Goal: Task Accomplishment & Management: Use online tool/utility

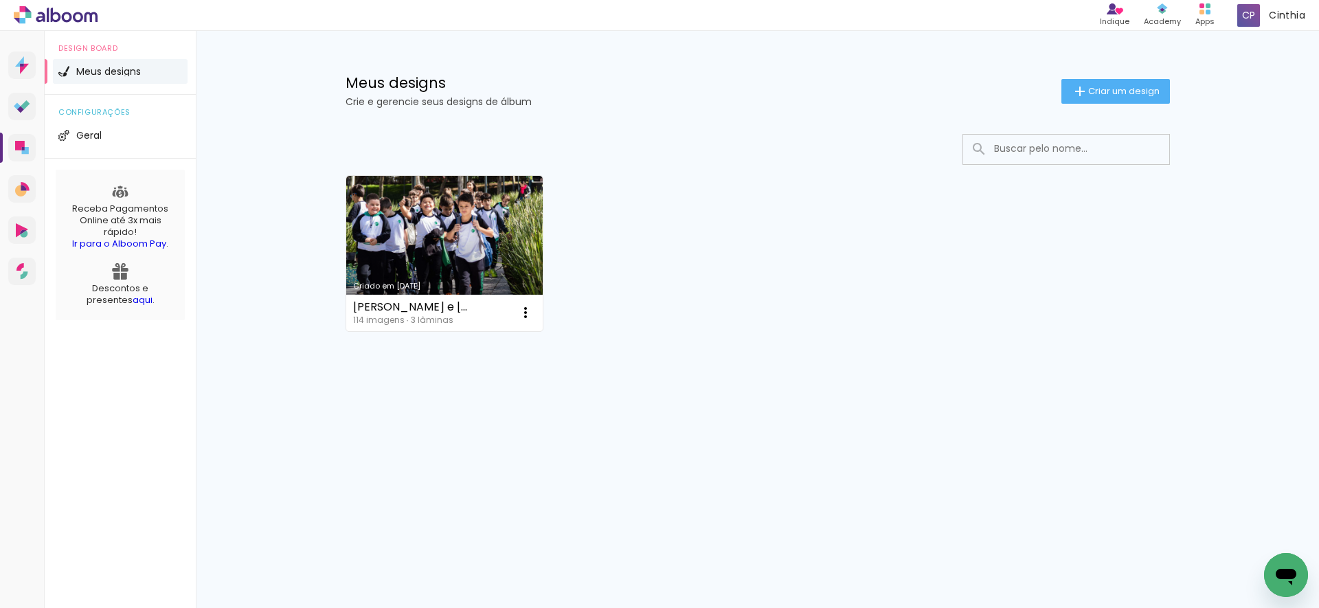
click at [470, 245] on link "Criado em [DATE]" at bounding box center [444, 253] width 197 height 155
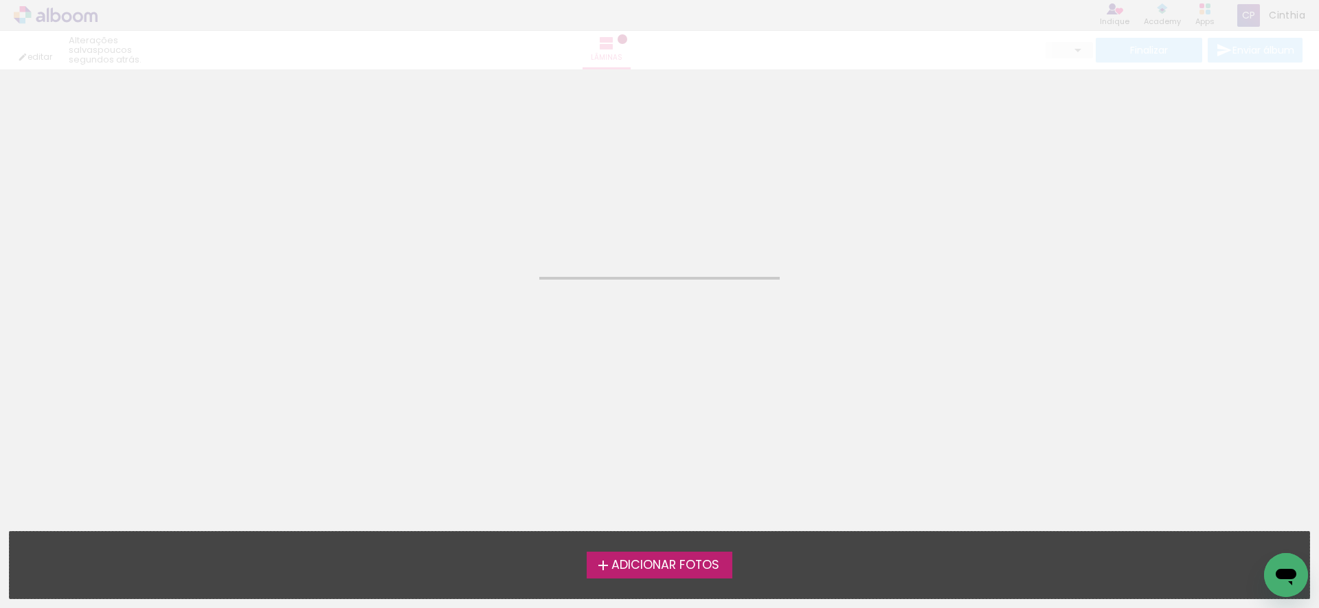
drag, startPoint x: 471, startPoint y: 245, endPoint x: 453, endPoint y: 253, distance: 19.7
click at [471, 245] on neon-animated-pages "Confirmar Cancelar" at bounding box center [659, 338] width 1319 height 539
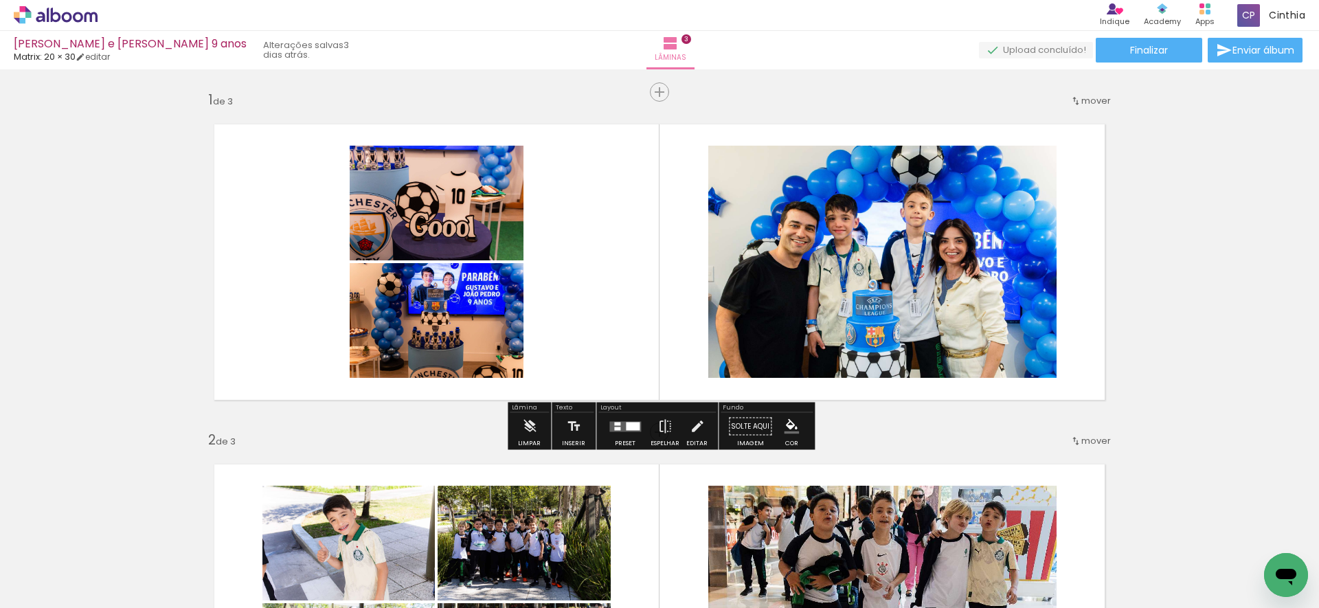
drag, startPoint x: 587, startPoint y: 330, endPoint x: 579, endPoint y: 332, distance: 8.4
click at [588, 330] on quentale-layouter at bounding box center [659, 262] width 921 height 306
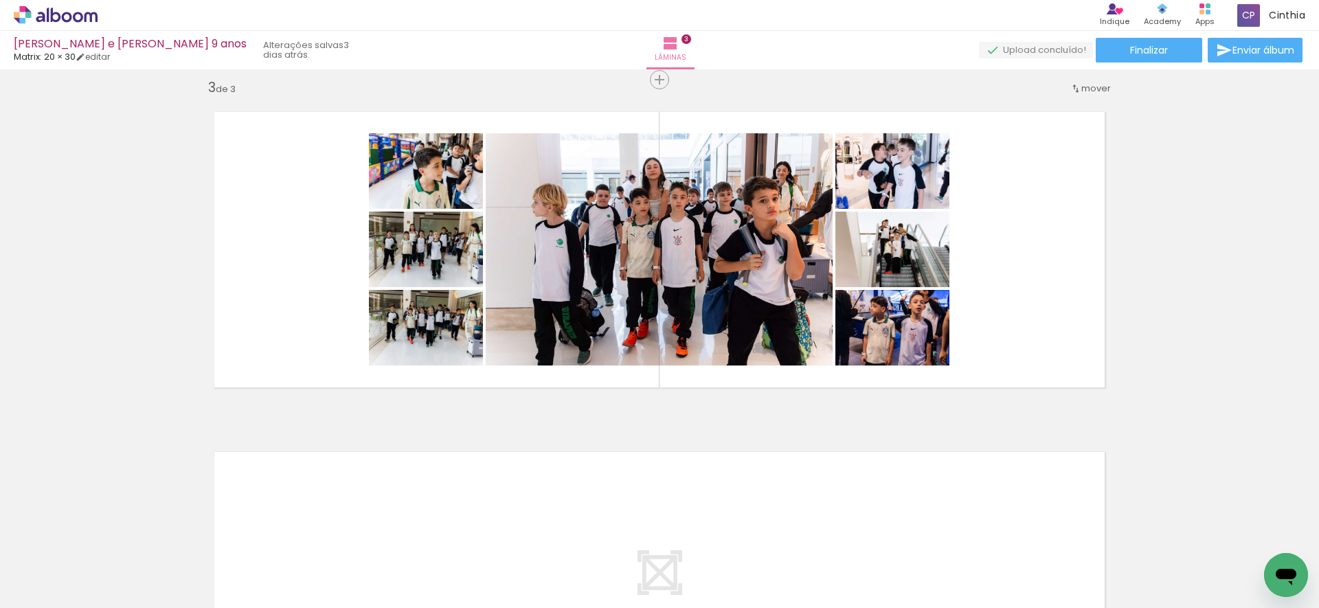
scroll to position [681, 0]
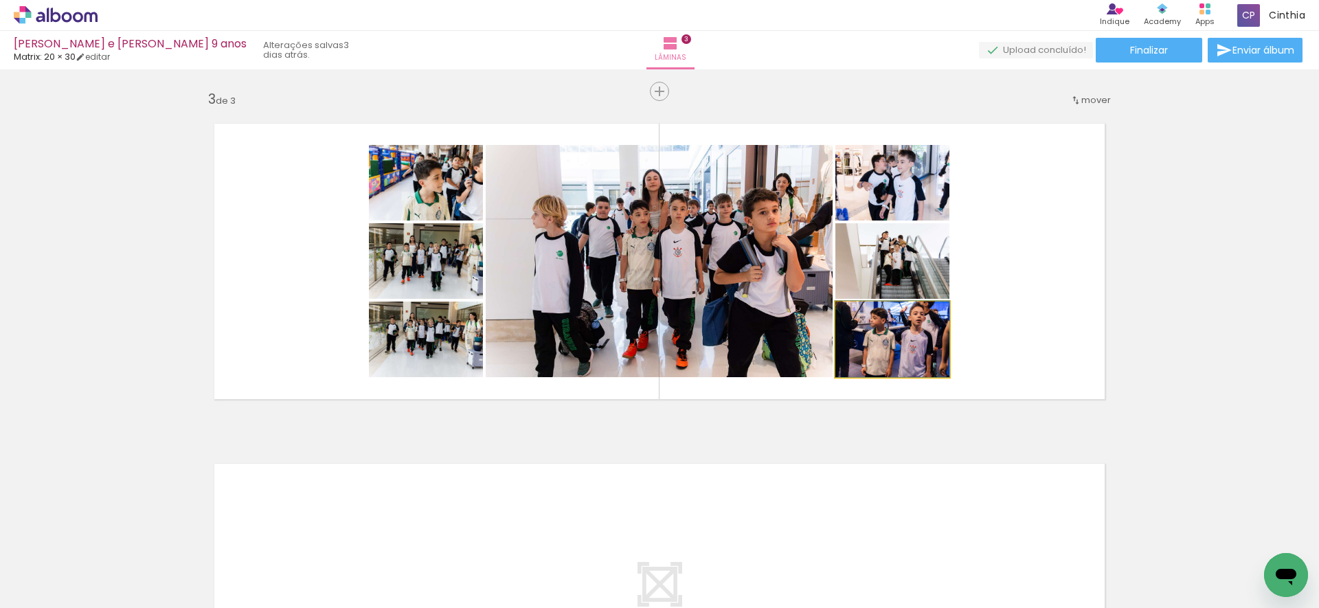
click at [911, 354] on quentale-photo at bounding box center [892, 340] width 114 height 76
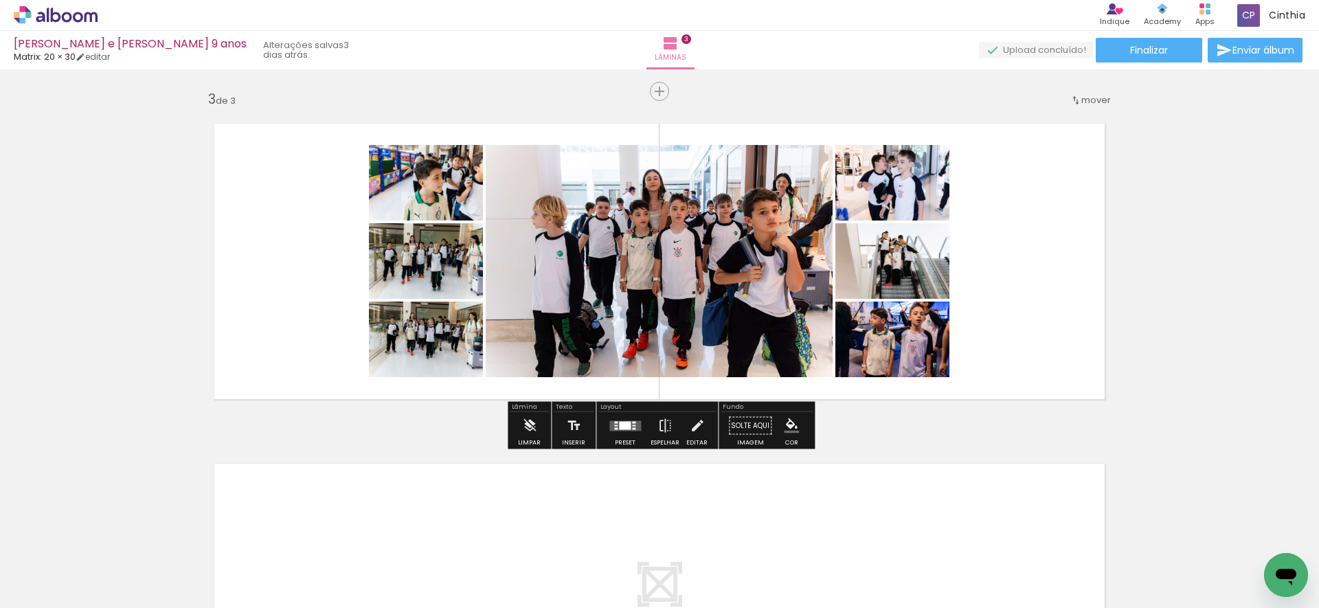
click at [933, 346] on quentale-photo at bounding box center [892, 340] width 114 height 76
click at [530, 428] on iron-icon at bounding box center [529, 425] width 15 height 27
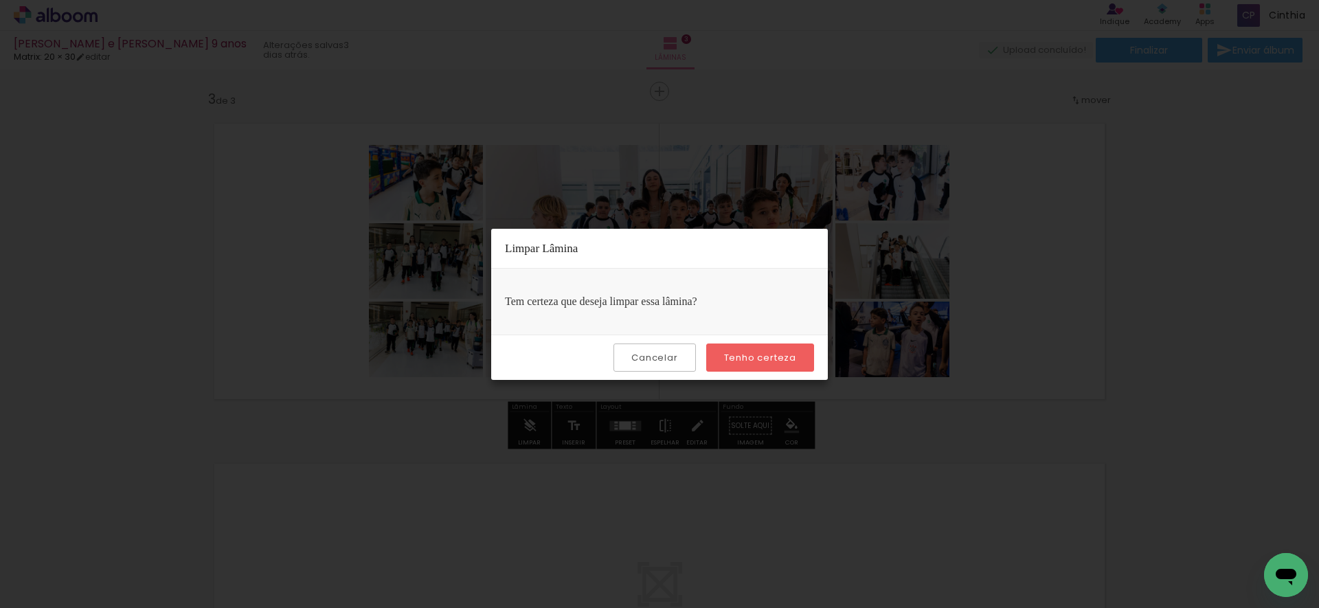
click at [0, 0] on slot "Cancelar" at bounding box center [0, 0] width 0 height 0
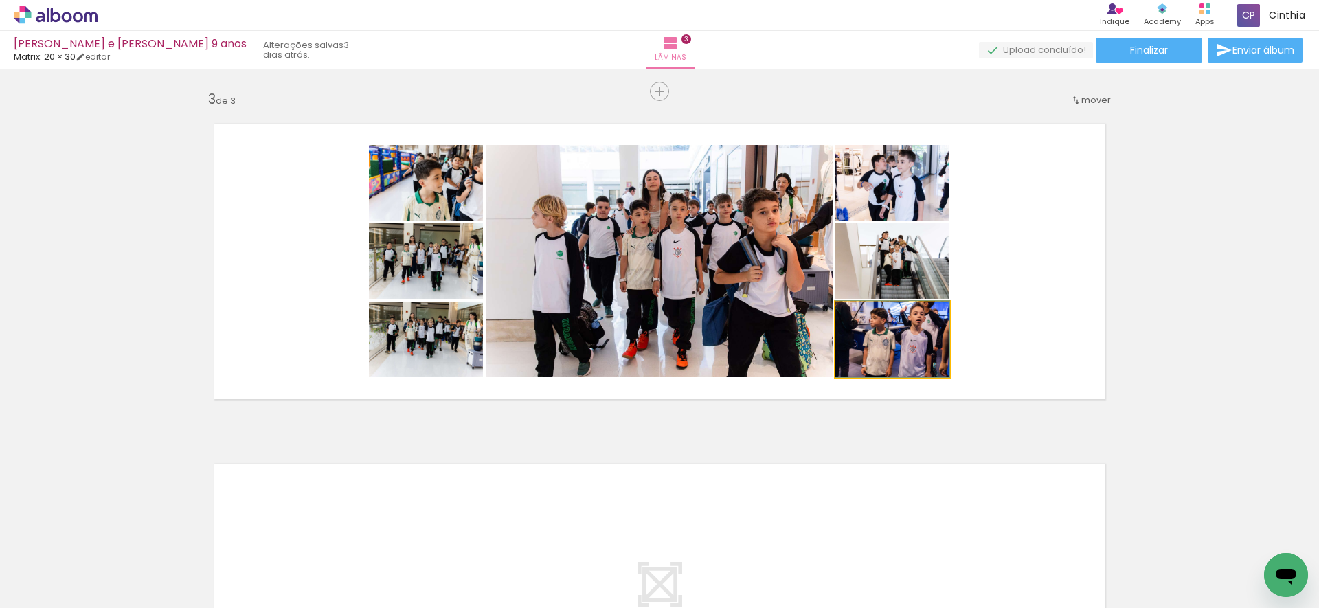
click at [925, 345] on quentale-photo at bounding box center [892, 340] width 114 height 76
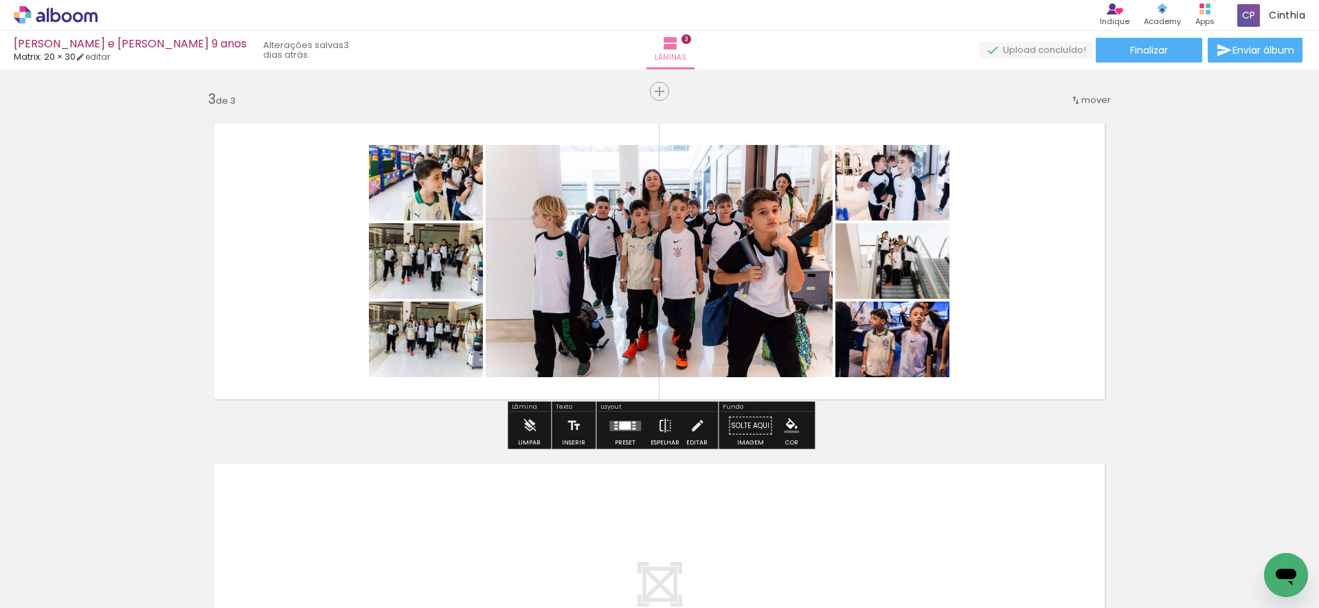
click at [883, 188] on div at bounding box center [879, 181] width 16 height 14
click at [877, 188] on div at bounding box center [879, 181] width 16 height 14
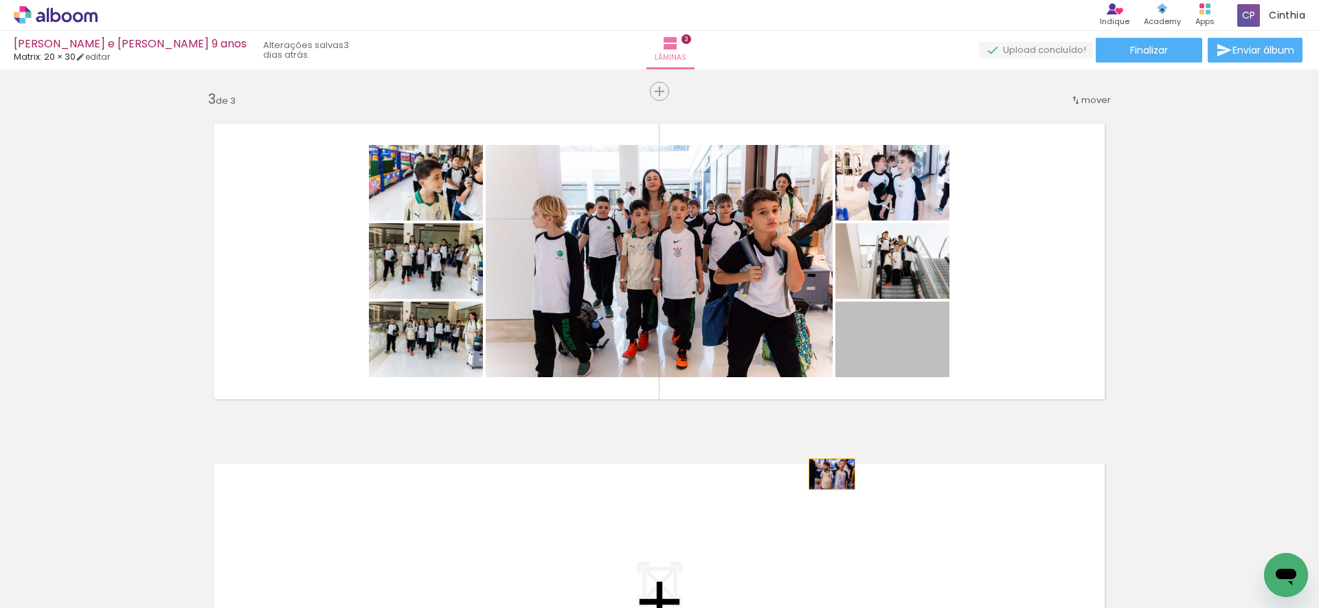
drag, startPoint x: 906, startPoint y: 350, endPoint x: 834, endPoint y: 496, distance: 162.5
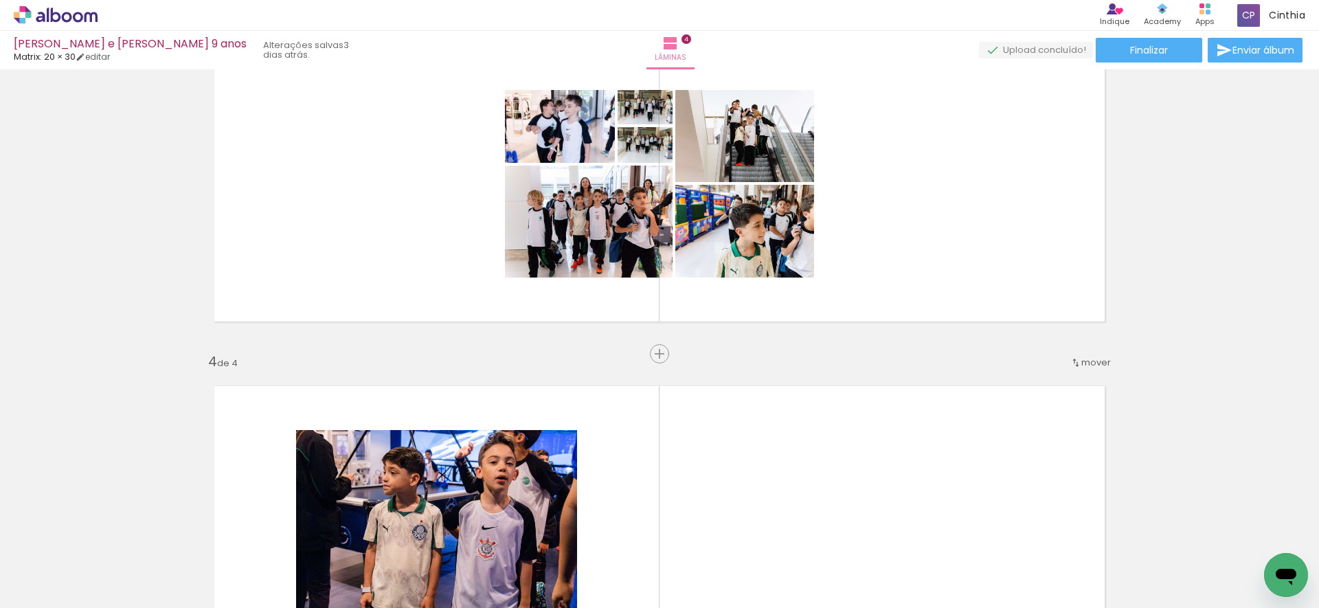
scroll to position [0, 879]
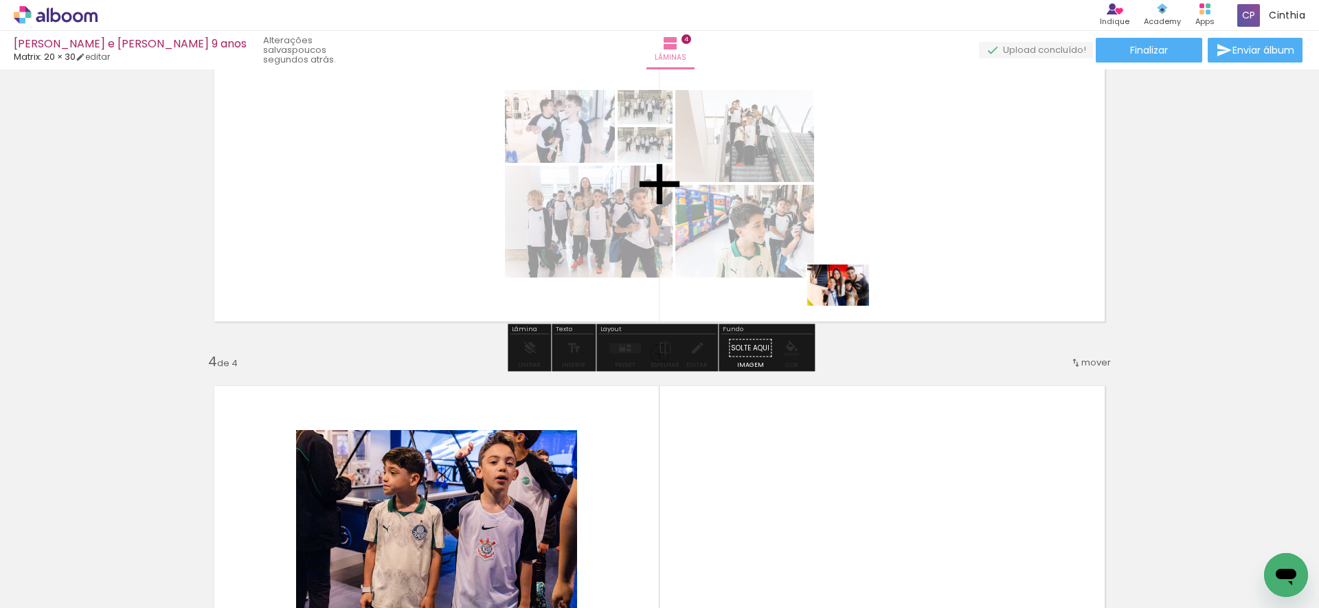
drag, startPoint x: 1252, startPoint y: 564, endPoint x: 818, endPoint y: 390, distance: 467.3
click at [829, 272] on quentale-workspace at bounding box center [659, 304] width 1319 height 608
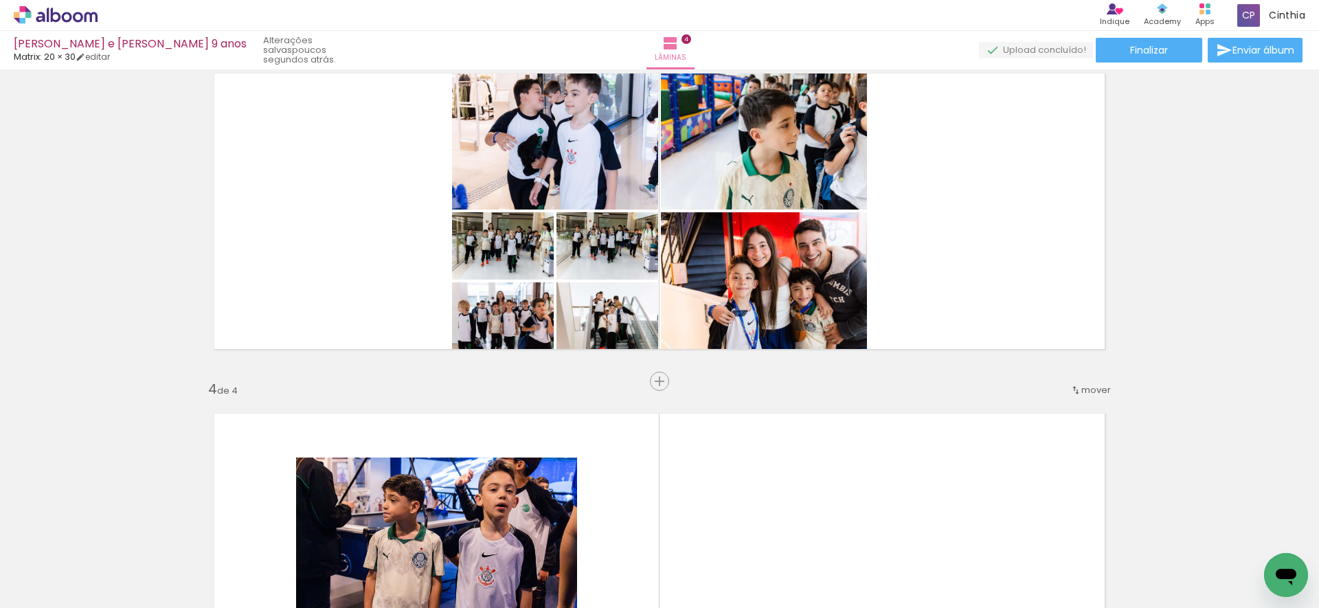
scroll to position [704, 0]
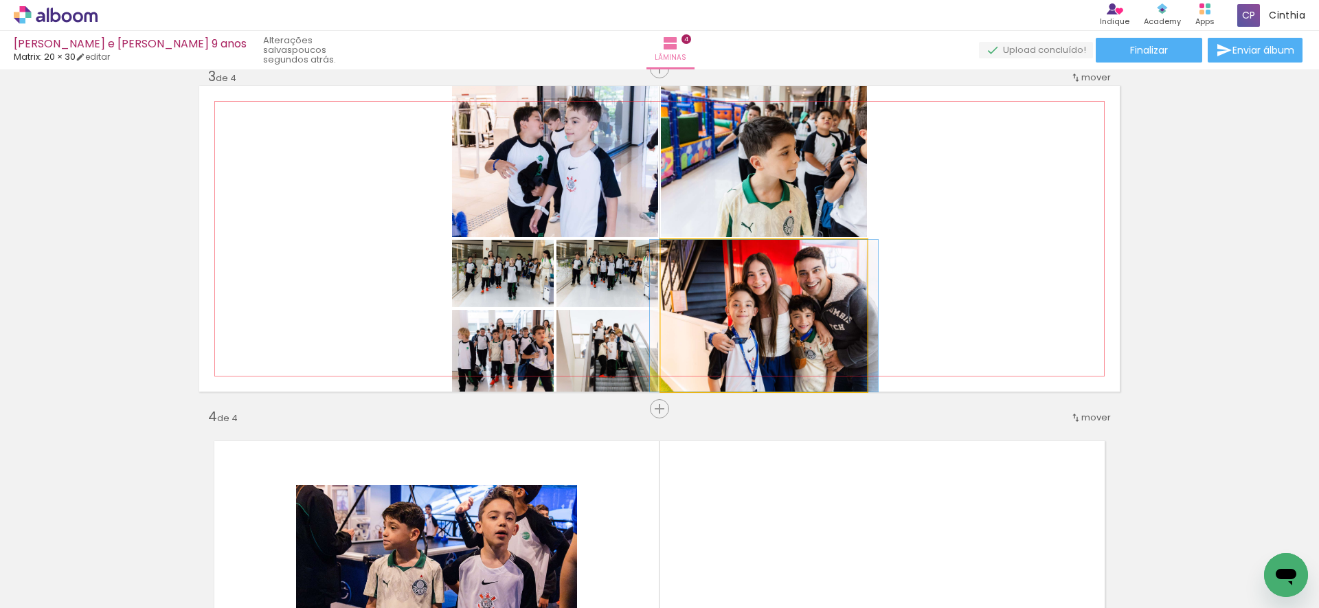
click at [829, 309] on quentale-photo at bounding box center [764, 316] width 206 height 152
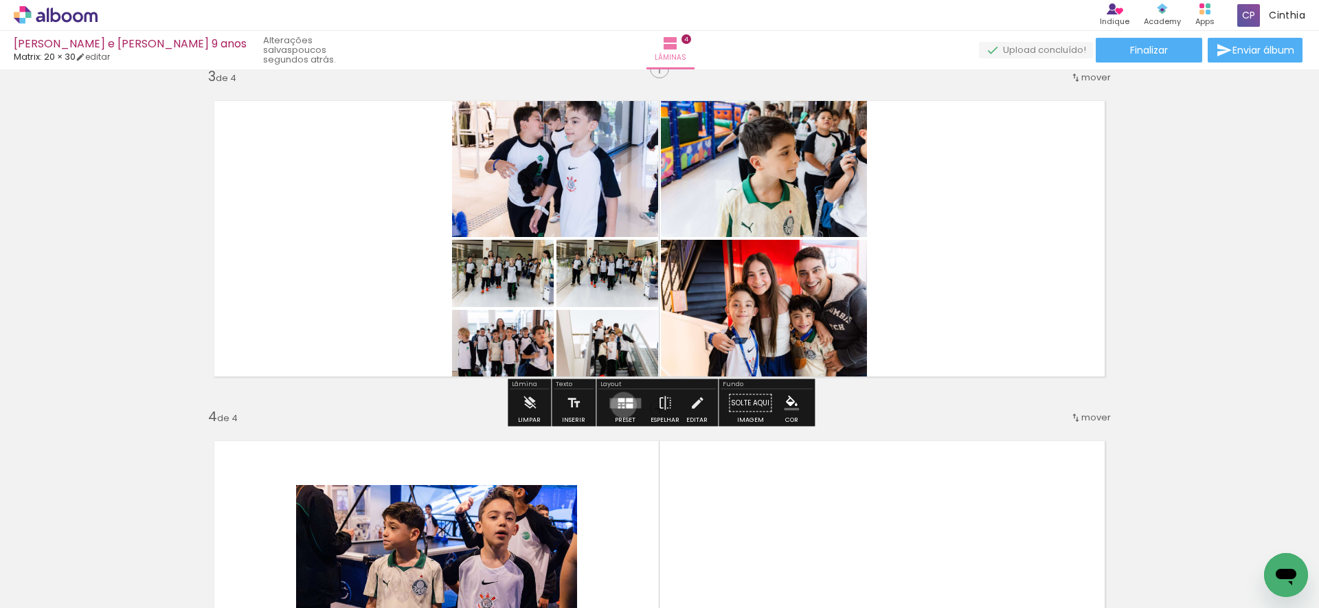
drag, startPoint x: 620, startPoint y: 405, endPoint x: 614, endPoint y: 405, distance: 6.9
click at [620, 405] on quentale-layouter at bounding box center [625, 403] width 32 height 10
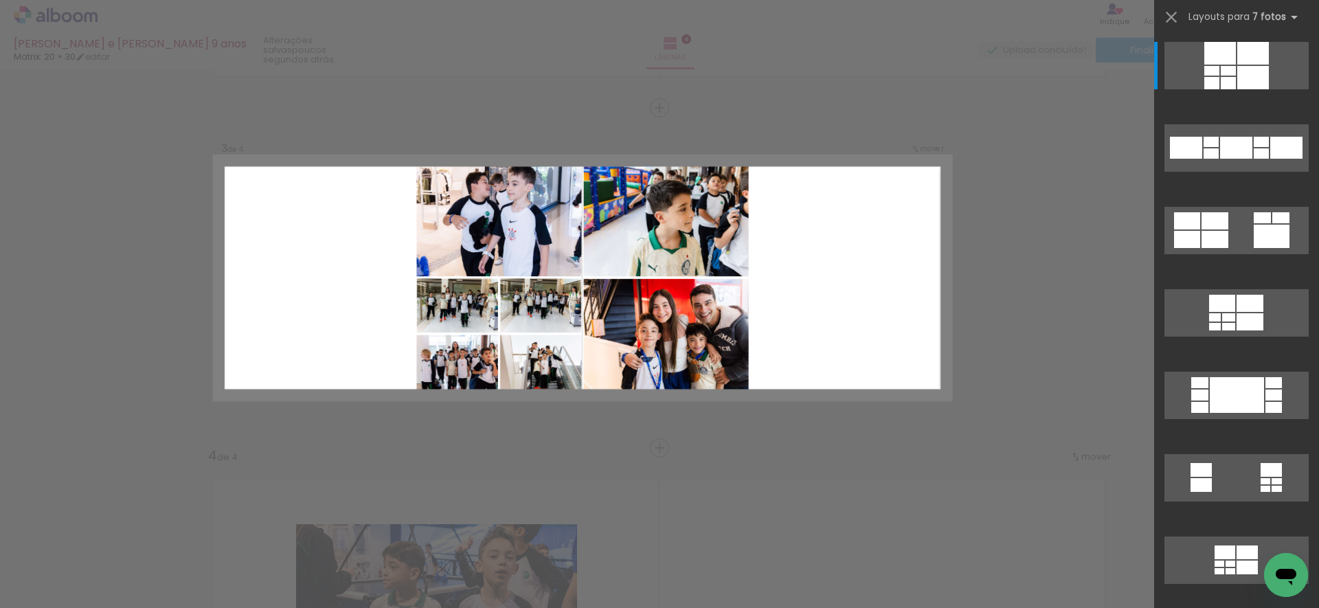
scroll to position [647, 0]
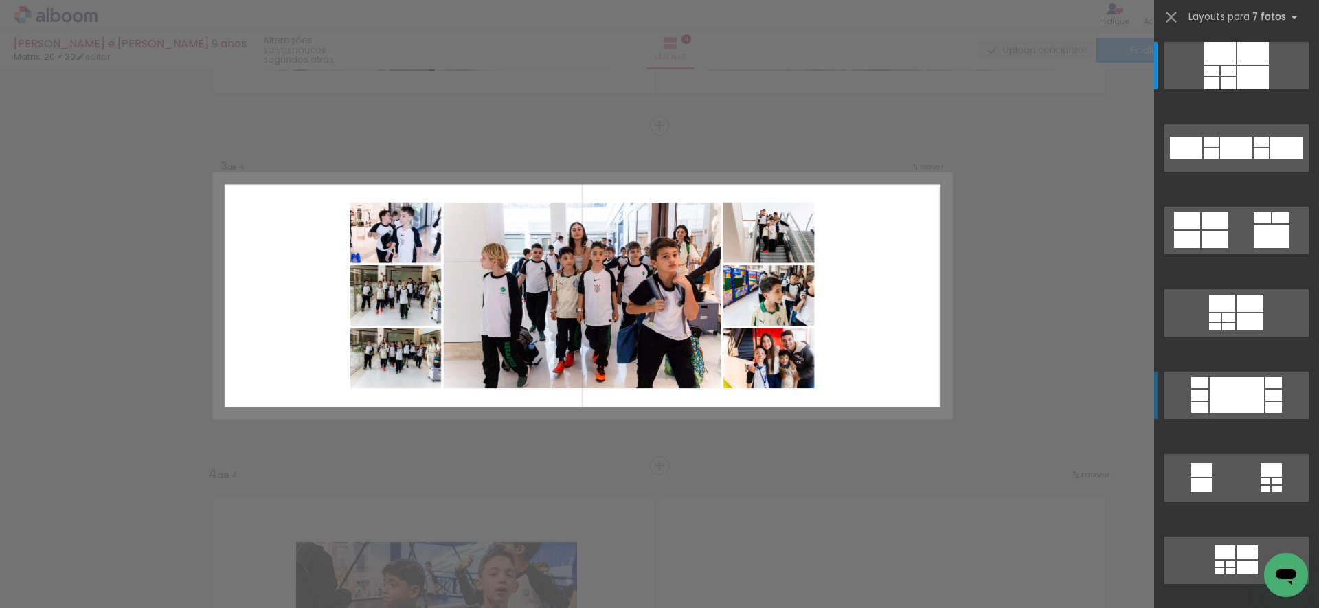
click at [1238, 159] on div at bounding box center [1236, 148] width 32 height 22
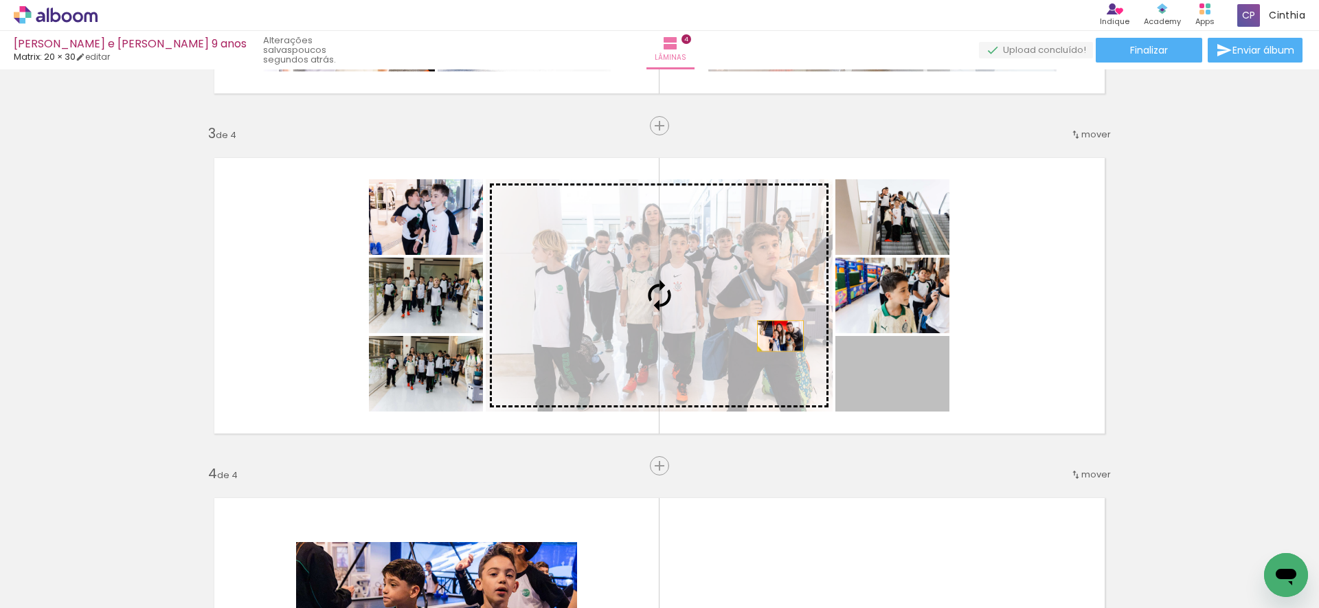
drag, startPoint x: 909, startPoint y: 379, endPoint x: 781, endPoint y: 338, distance: 134.3
click at [0, 0] on slot at bounding box center [0, 0] width 0 height 0
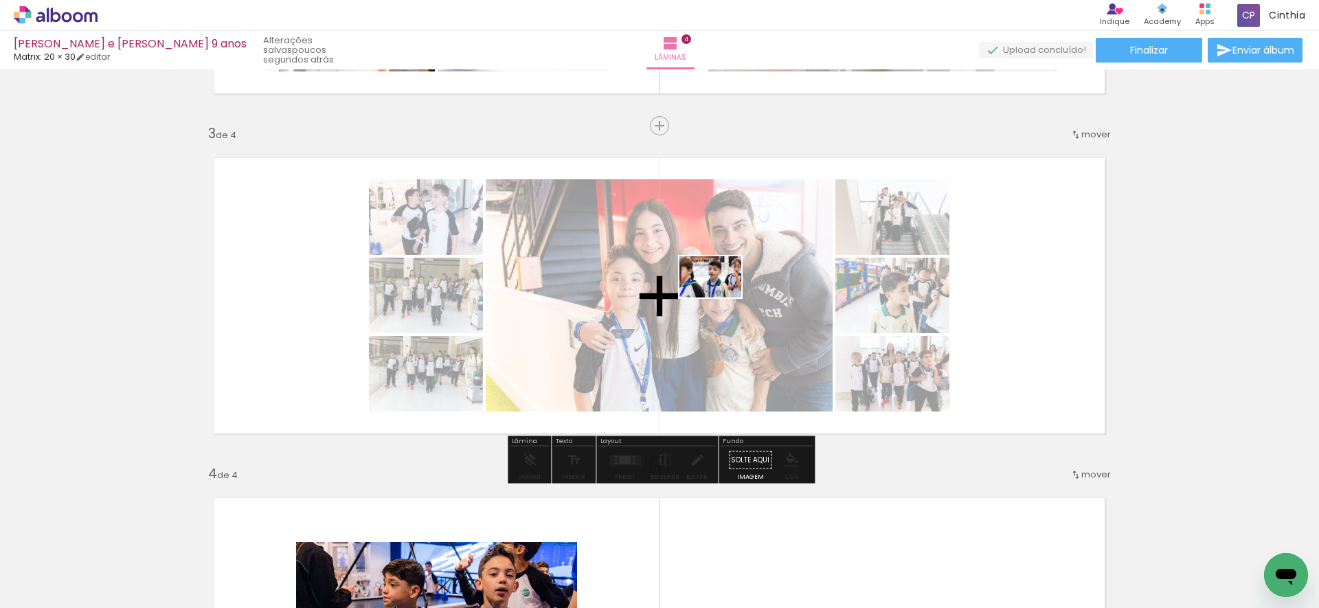
drag, startPoint x: 960, startPoint y: 567, endPoint x: 724, endPoint y: 398, distance: 290.0
click at [721, 306] on quentale-workspace at bounding box center [659, 304] width 1319 height 608
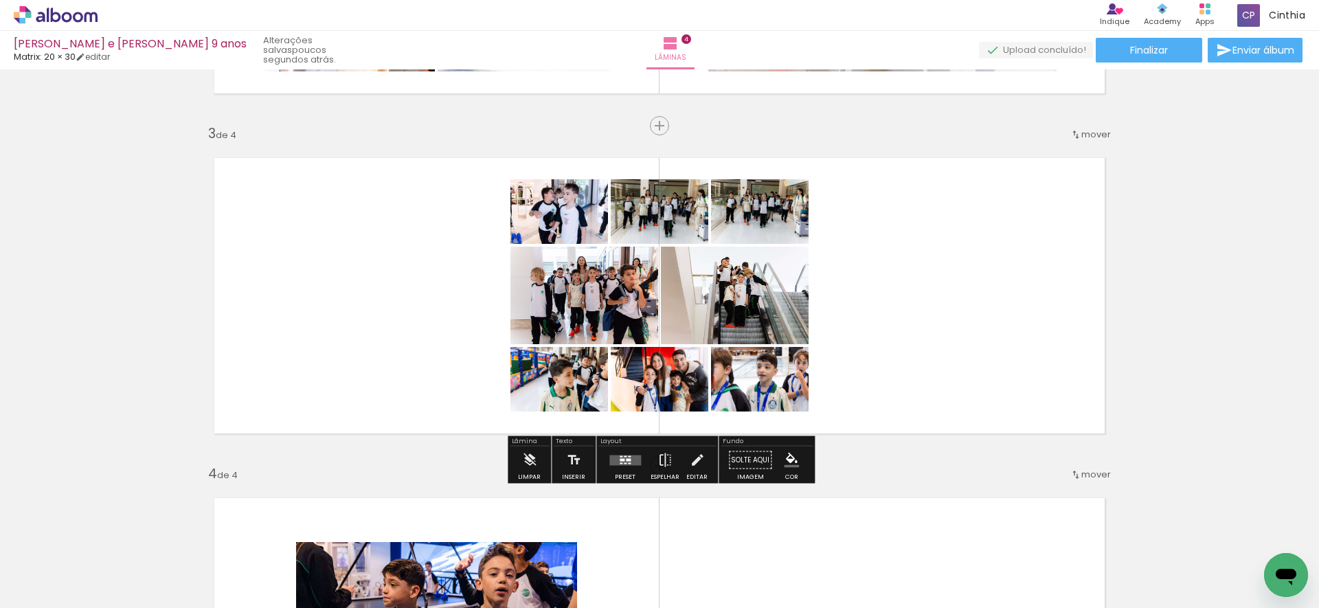
click at [682, 390] on quentale-photo at bounding box center [660, 379] width 98 height 65
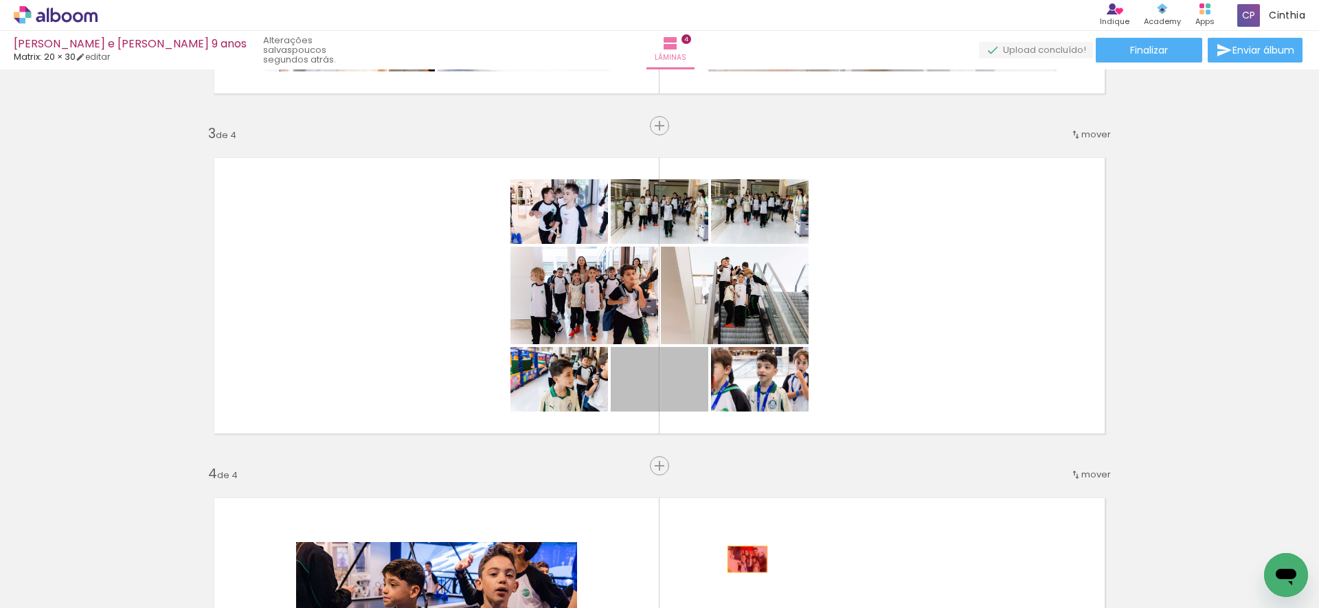
drag, startPoint x: 684, startPoint y: 394, endPoint x: 752, endPoint y: 570, distance: 188.8
click at [750, 559] on quentale-workspace at bounding box center [659, 304] width 1319 height 608
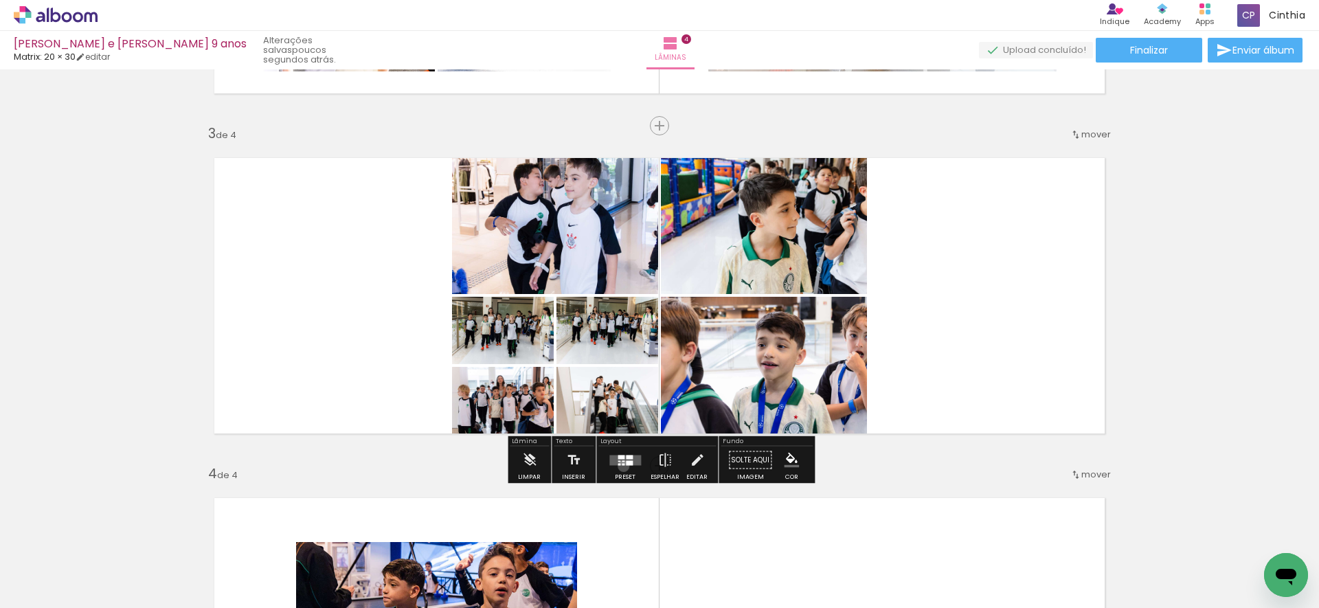
drag, startPoint x: 620, startPoint y: 466, endPoint x: 650, endPoint y: 459, distance: 30.3
click at [620, 467] on div at bounding box center [625, 460] width 37 height 27
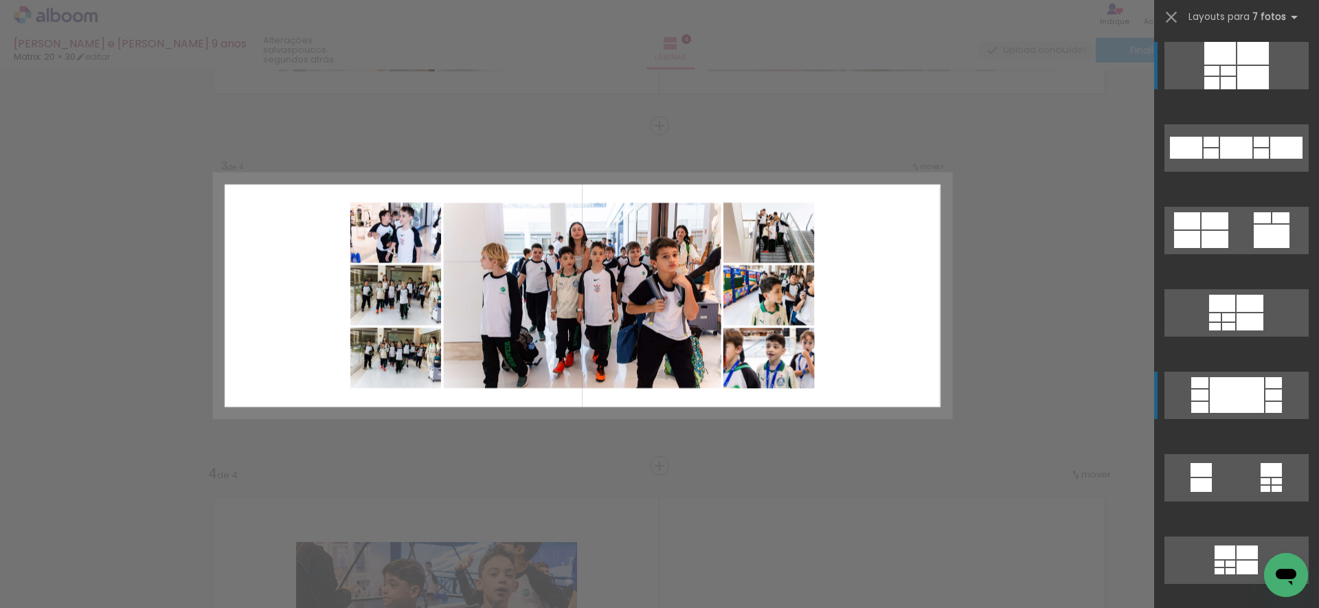
click at [1225, 159] on div at bounding box center [1236, 148] width 32 height 22
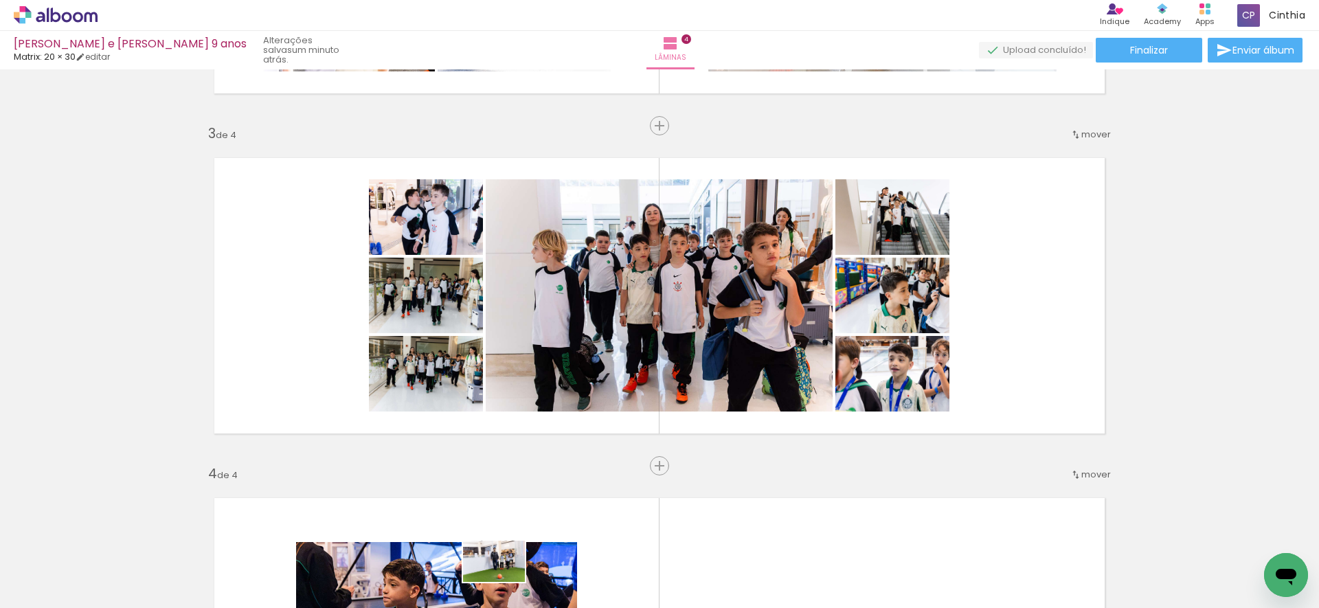
drag, startPoint x: 499, startPoint y: 566, endPoint x: 502, endPoint y: 583, distance: 17.3
click at [506, 581] on div at bounding box center [490, 561] width 68 height 45
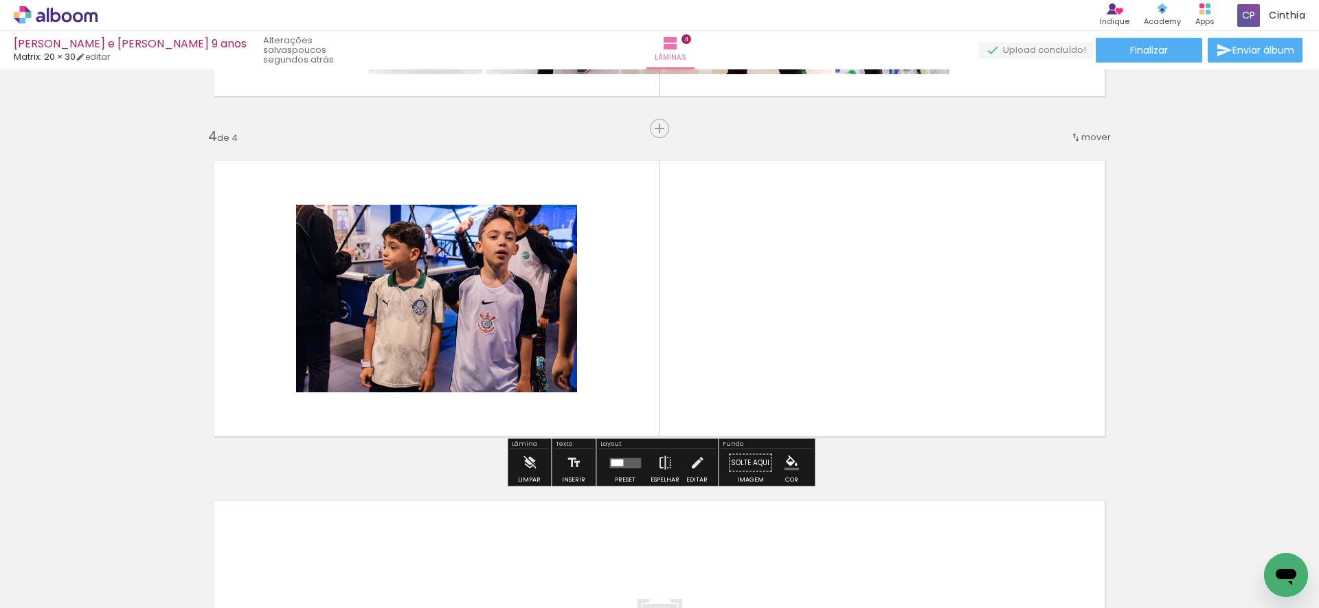
scroll to position [982, 0]
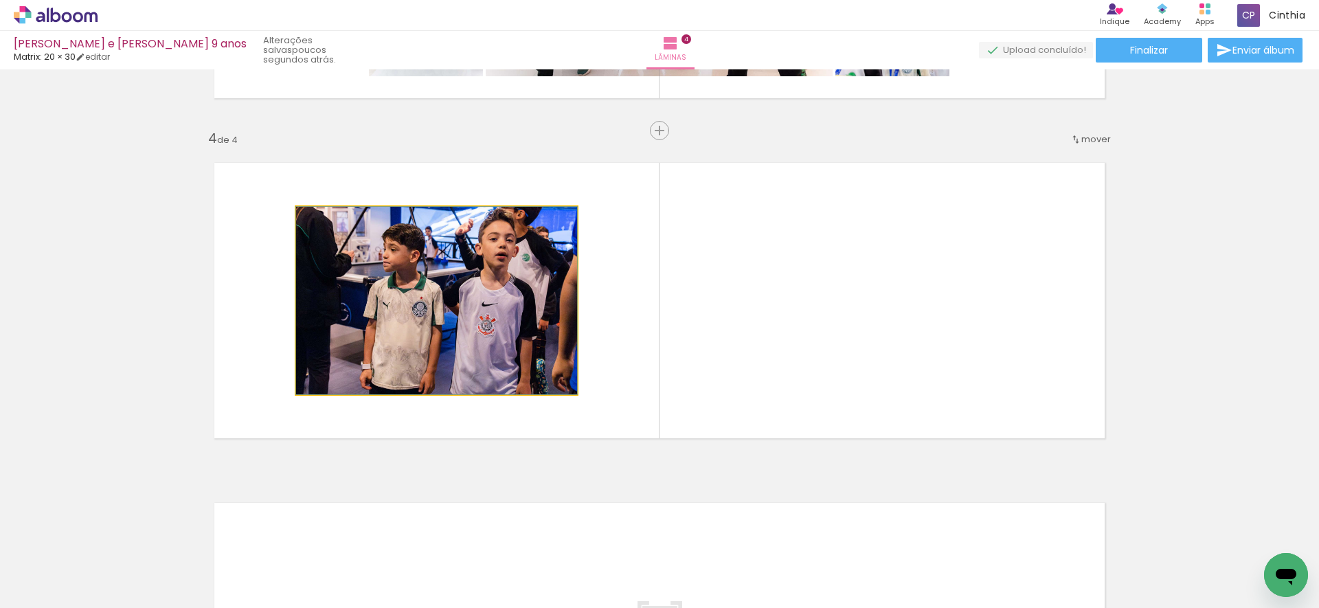
click at [470, 337] on quentale-photo at bounding box center [436, 301] width 281 height 188
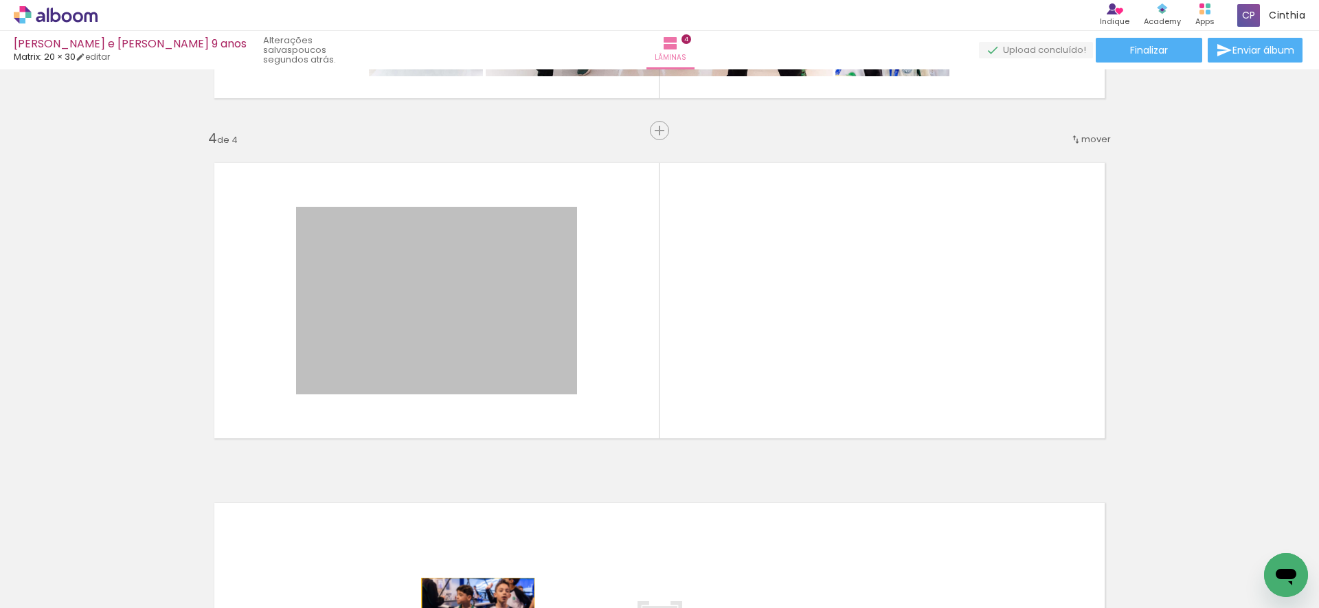
drag, startPoint x: 506, startPoint y: 328, endPoint x: 483, endPoint y: 622, distance: 295.0
click at [483, 607] on html "link( href="../../bower_components/polymer/polymer.html" rel="import" ) picture…" at bounding box center [659, 304] width 1319 height 608
drag, startPoint x: 496, startPoint y: 333, endPoint x: 468, endPoint y: 571, distance: 240.1
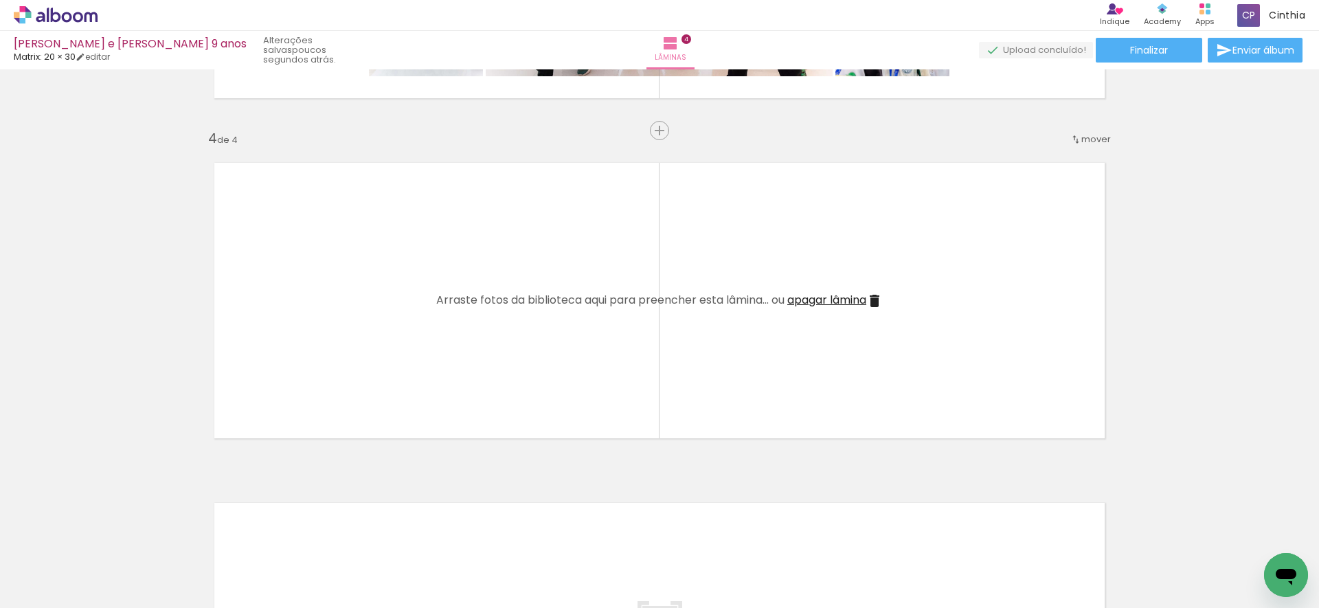
scroll to position [0, 206]
click at [39, 564] on div at bounding box center [8, 561] width 62 height 41
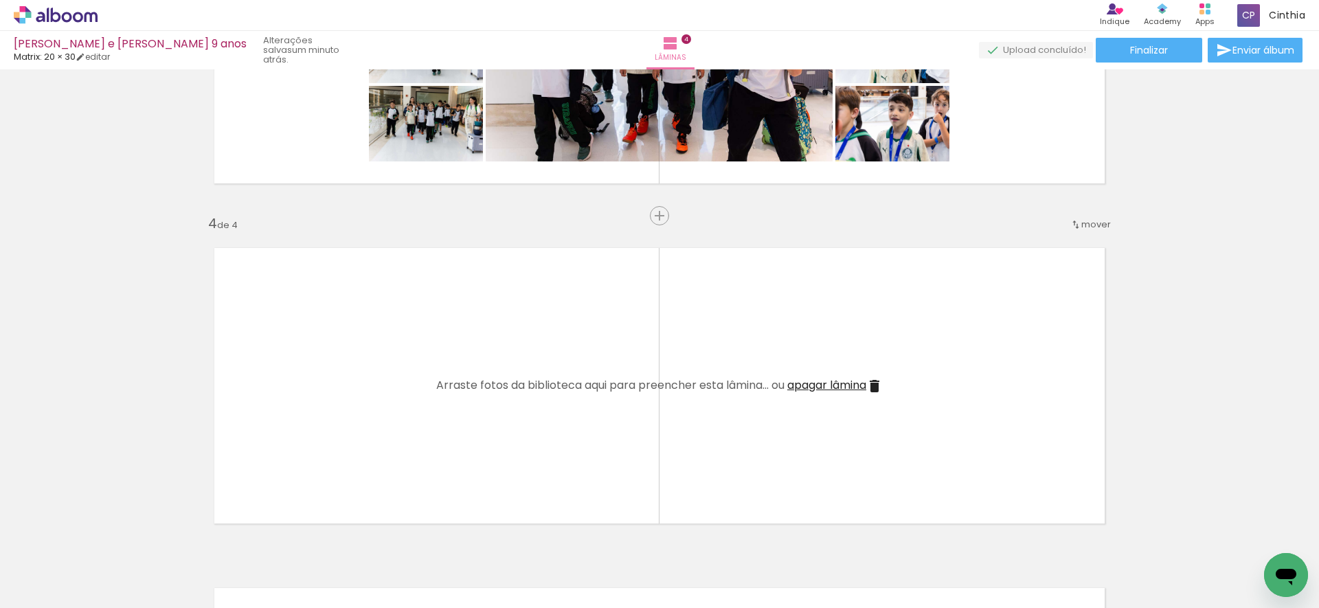
scroll to position [940, 0]
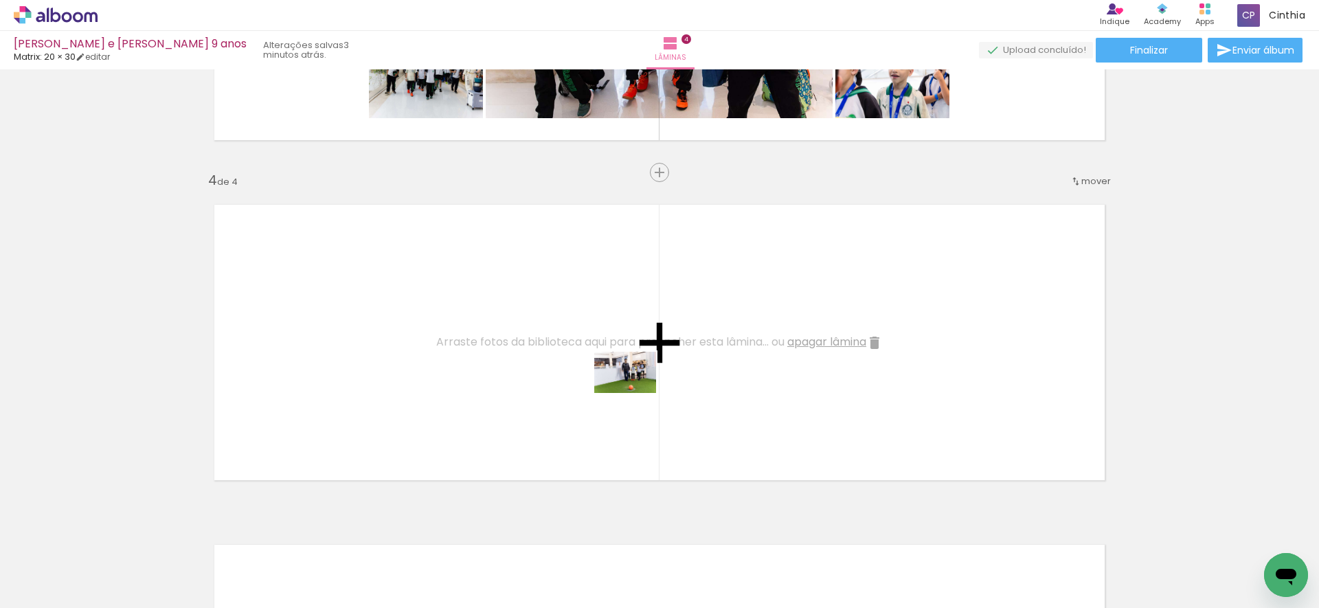
drag, startPoint x: 1174, startPoint y: 565, endPoint x: 740, endPoint y: 448, distance: 449.8
click at [633, 401] on quentale-workspace at bounding box center [659, 304] width 1319 height 608
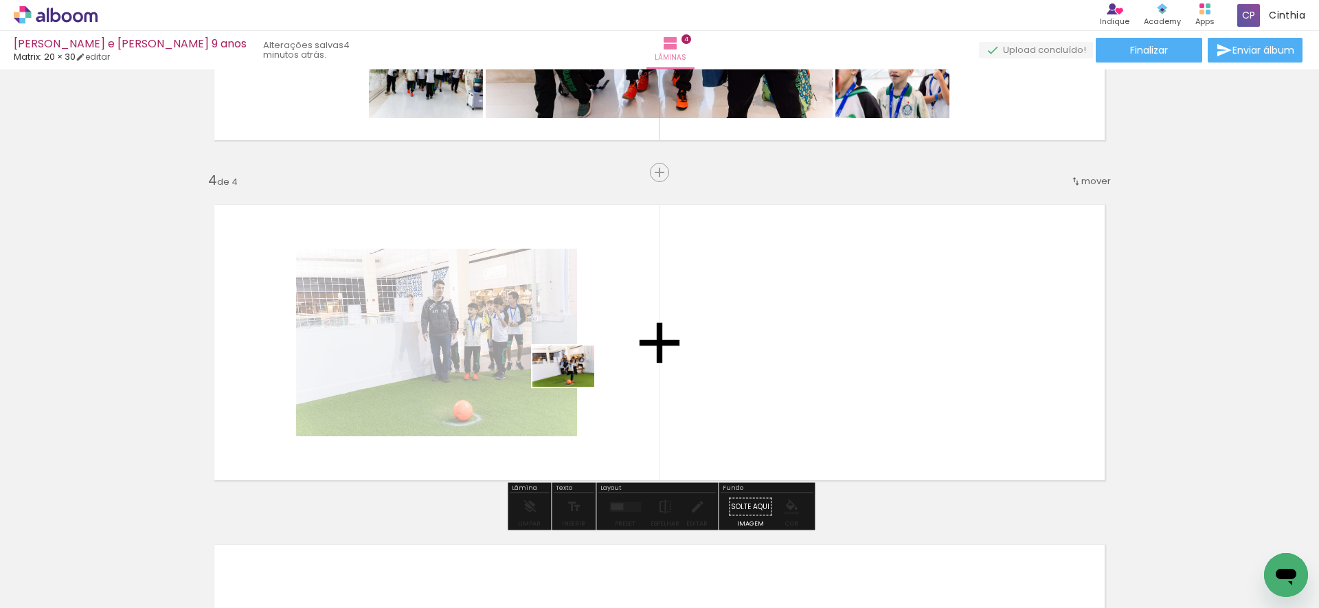
drag, startPoint x: 1231, startPoint y: 559, endPoint x: 630, endPoint y: 402, distance: 621.4
click at [572, 388] on quentale-workspace at bounding box center [659, 304] width 1319 height 608
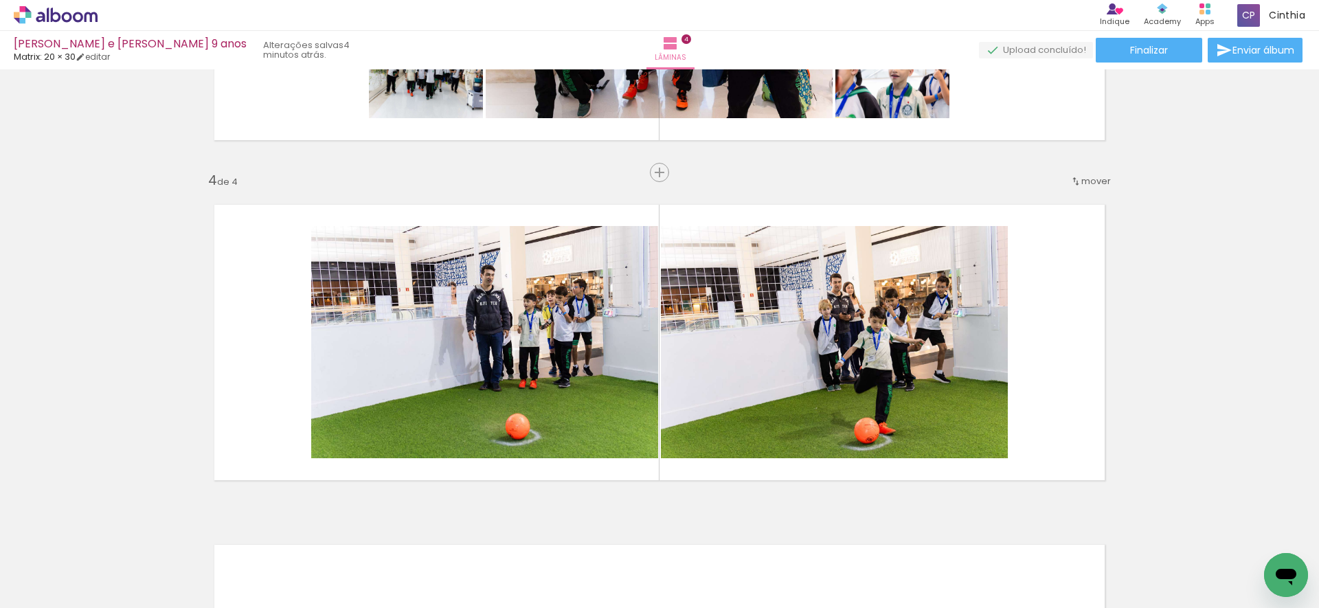
scroll to position [0, 1075]
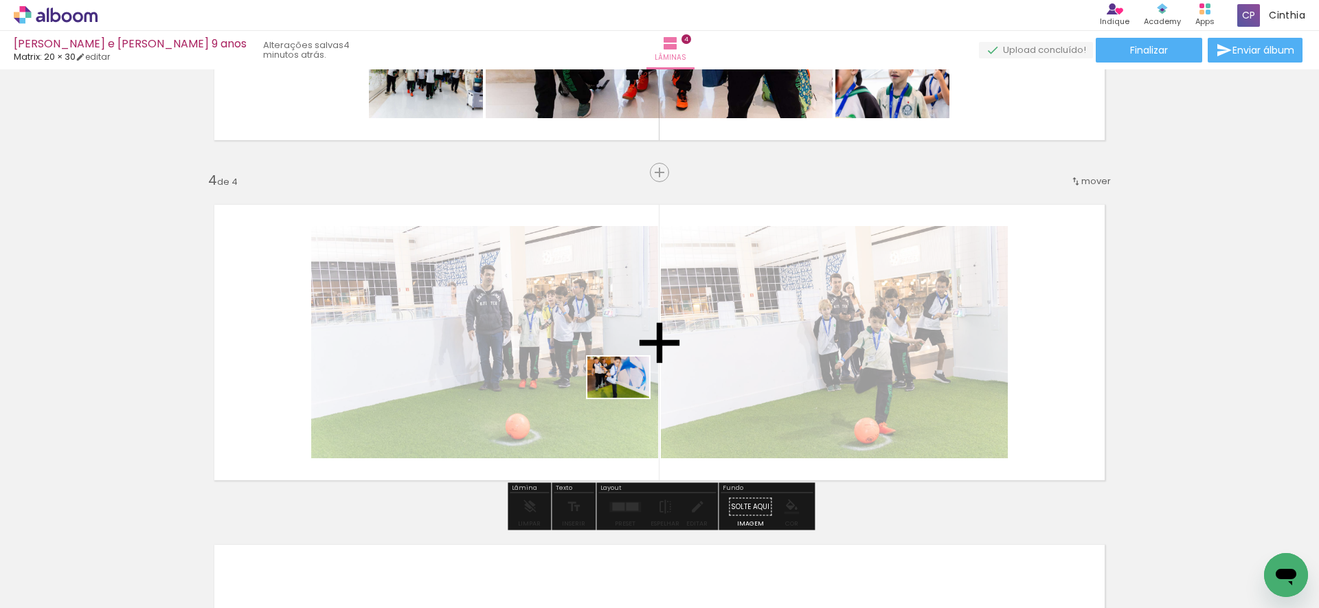
drag, startPoint x: 456, startPoint y: 567, endPoint x: 629, endPoint y: 420, distance: 226.6
click at [628, 400] on quentale-workspace at bounding box center [659, 304] width 1319 height 608
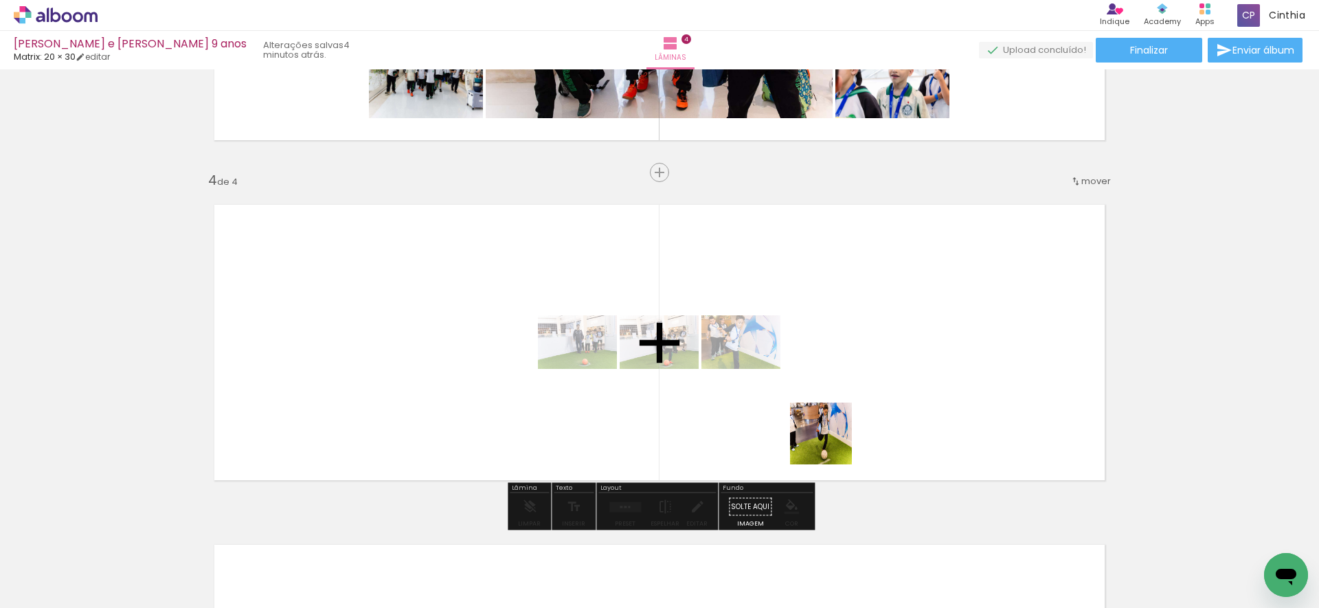
drag, startPoint x: 844, startPoint y: 563, endPoint x: 845, endPoint y: 420, distance: 142.2
click at [825, 407] on quentale-workspace at bounding box center [659, 304] width 1319 height 608
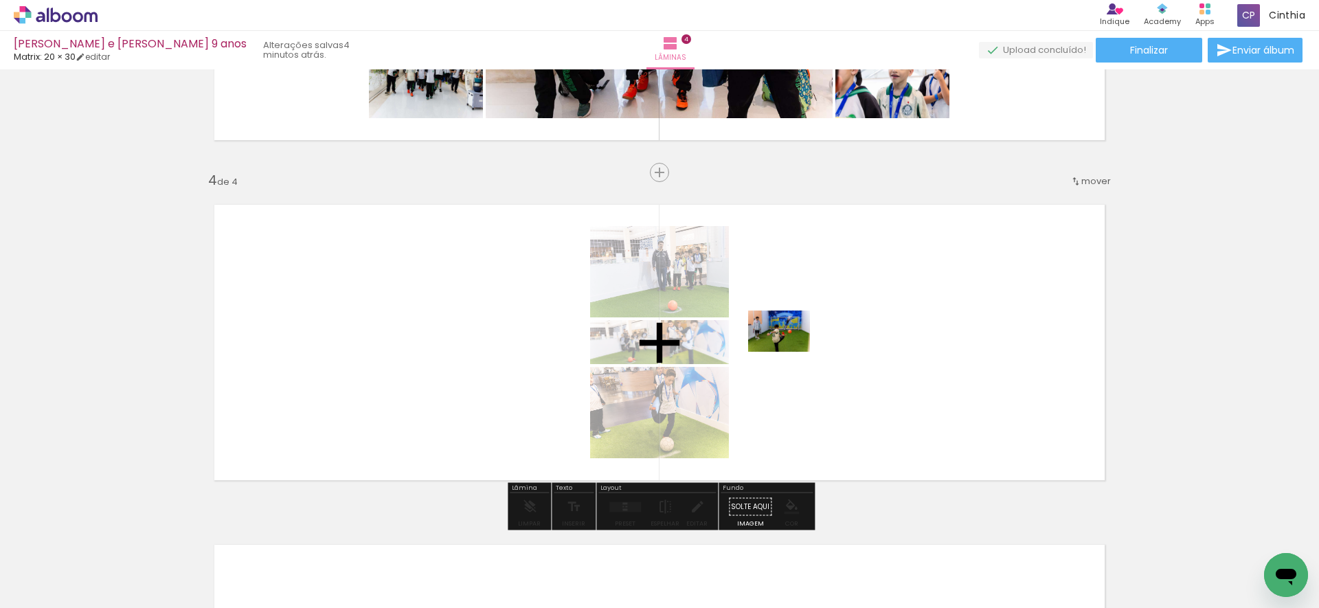
drag, startPoint x: 1226, startPoint y: 566, endPoint x: 754, endPoint y: 349, distance: 519.5
click at [754, 349] on quentale-workspace at bounding box center [659, 304] width 1319 height 608
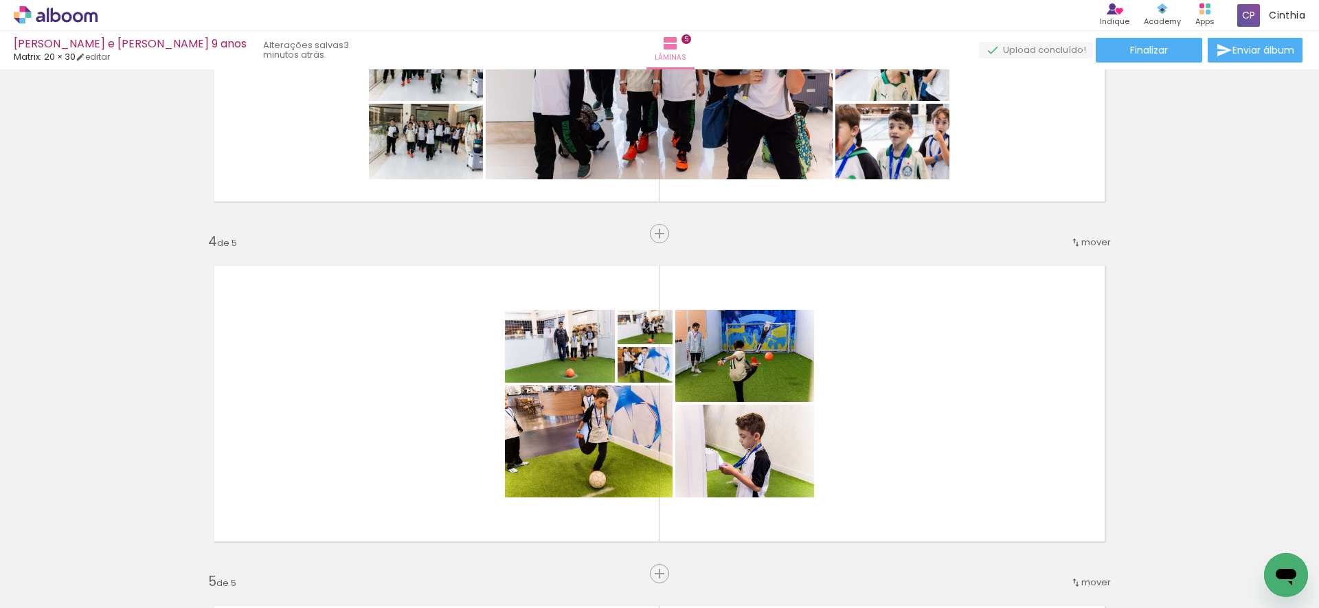
scroll to position [0, 1921]
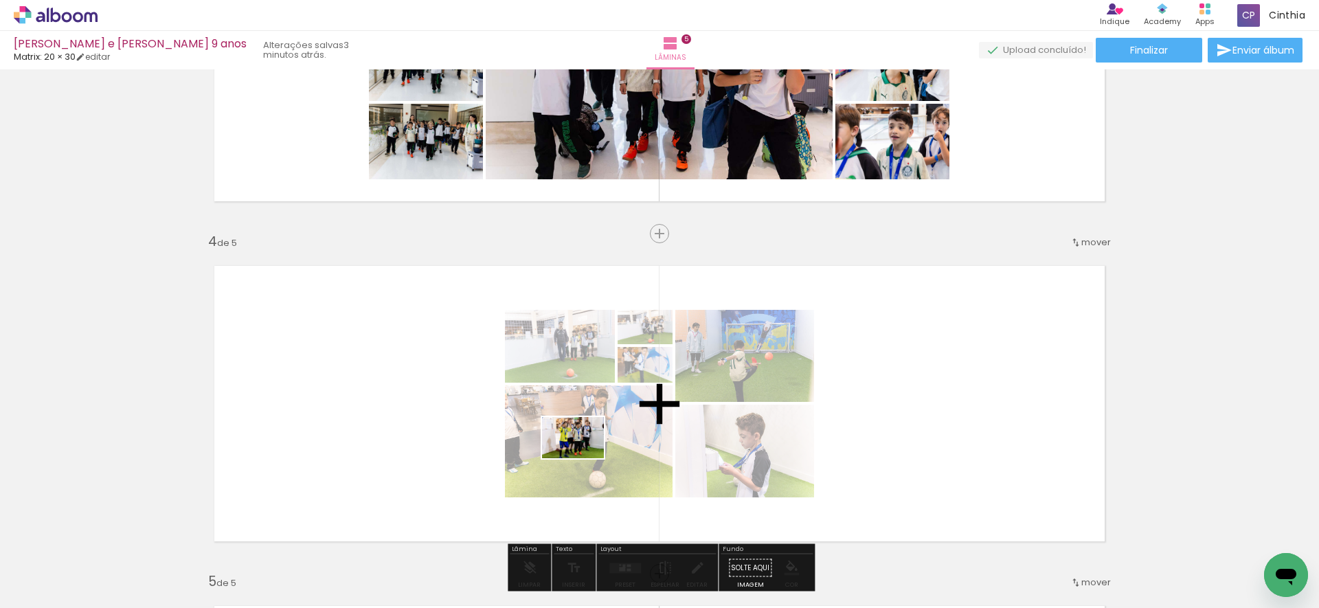
drag, startPoint x: 457, startPoint y: 567, endPoint x: 562, endPoint y: 548, distance: 106.9
click at [584, 460] on quentale-workspace at bounding box center [659, 304] width 1319 height 608
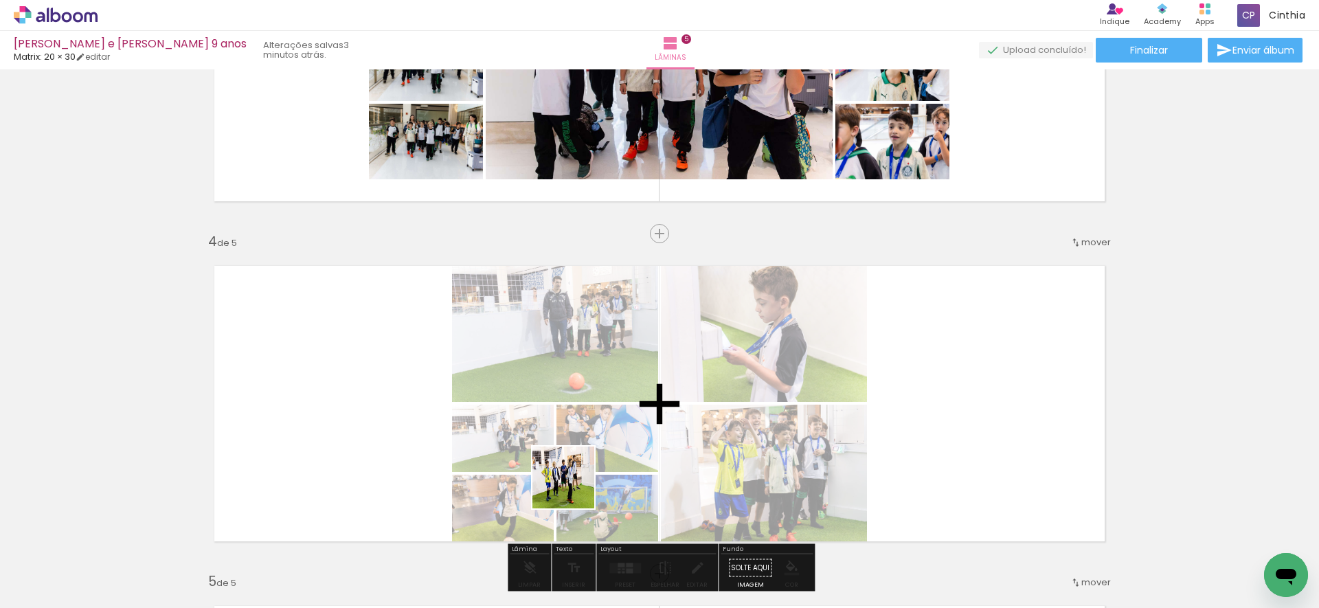
drag, startPoint x: 539, startPoint y: 567, endPoint x: 605, endPoint y: 504, distance: 90.9
click at [596, 436] on quentale-workspace at bounding box center [659, 304] width 1319 height 608
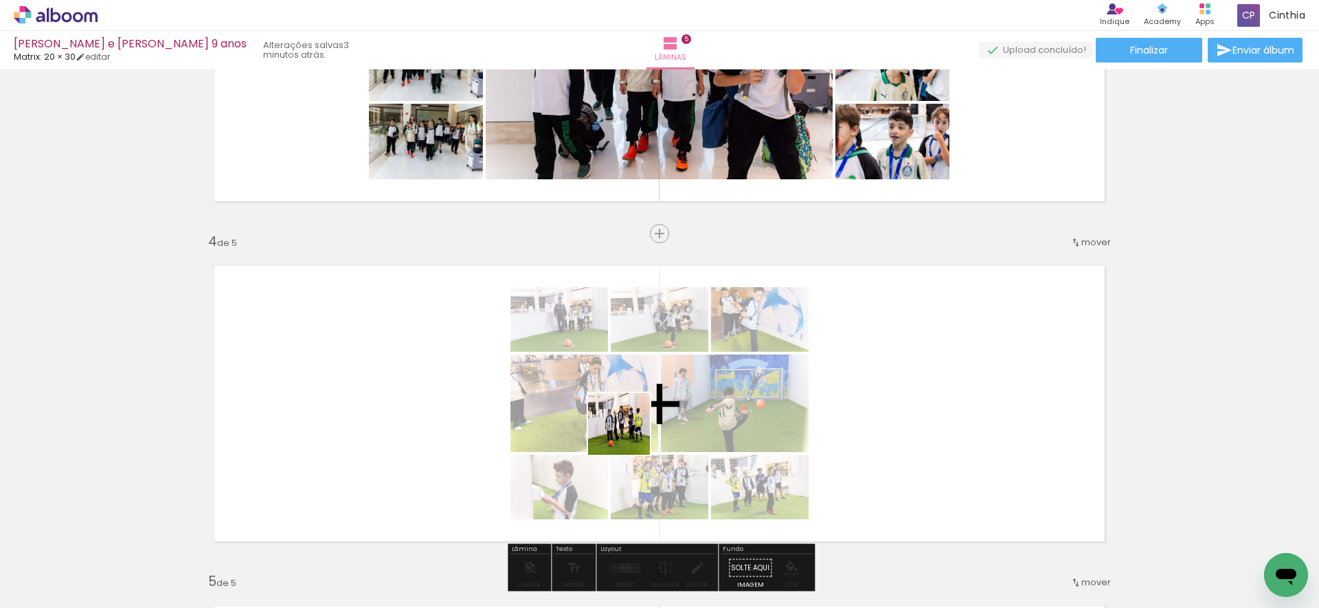
drag, startPoint x: 614, startPoint y: 568, endPoint x: 710, endPoint y: 465, distance: 141.0
click at [632, 429] on quentale-workspace at bounding box center [659, 304] width 1319 height 608
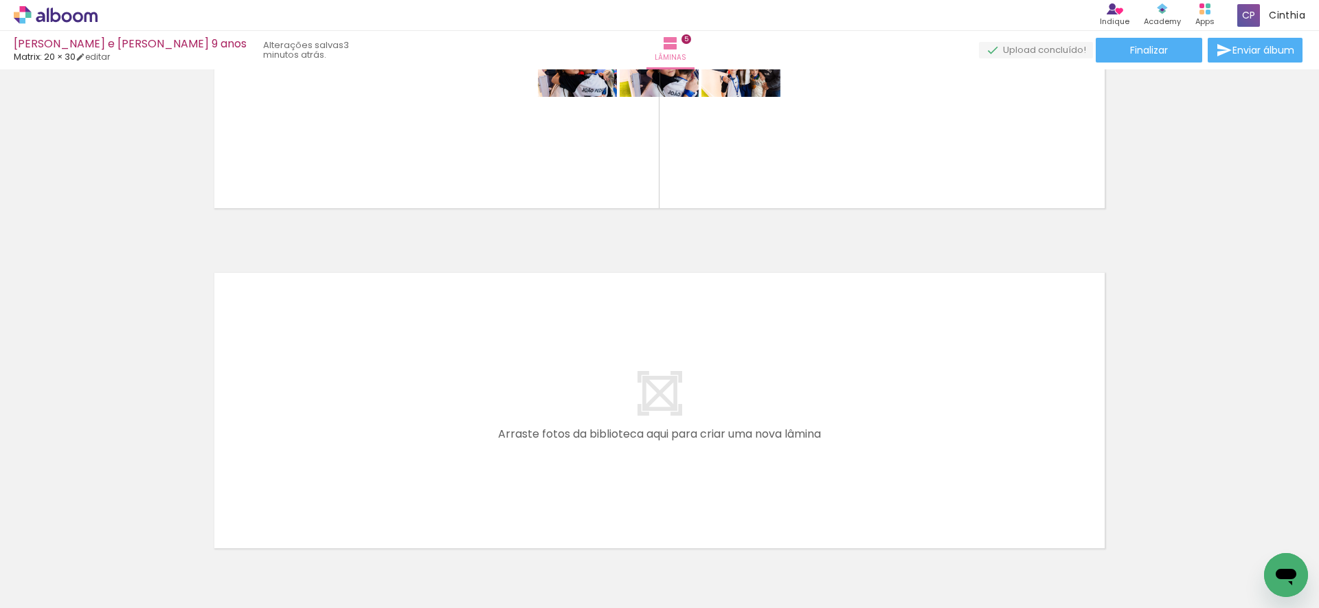
scroll to position [0, 1341]
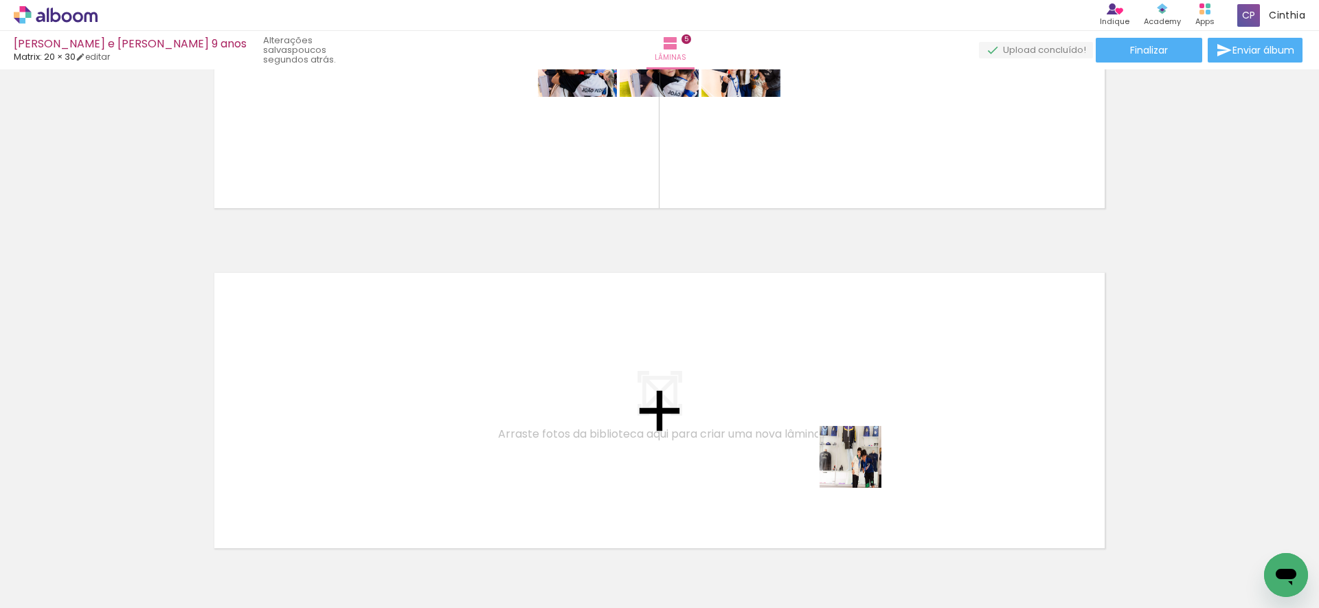
drag, startPoint x: 879, startPoint y: 567, endPoint x: 855, endPoint y: 445, distance: 124.1
click at [855, 445] on quentale-workspace at bounding box center [659, 304] width 1319 height 608
